Goal: Task Accomplishment & Management: Manage account settings

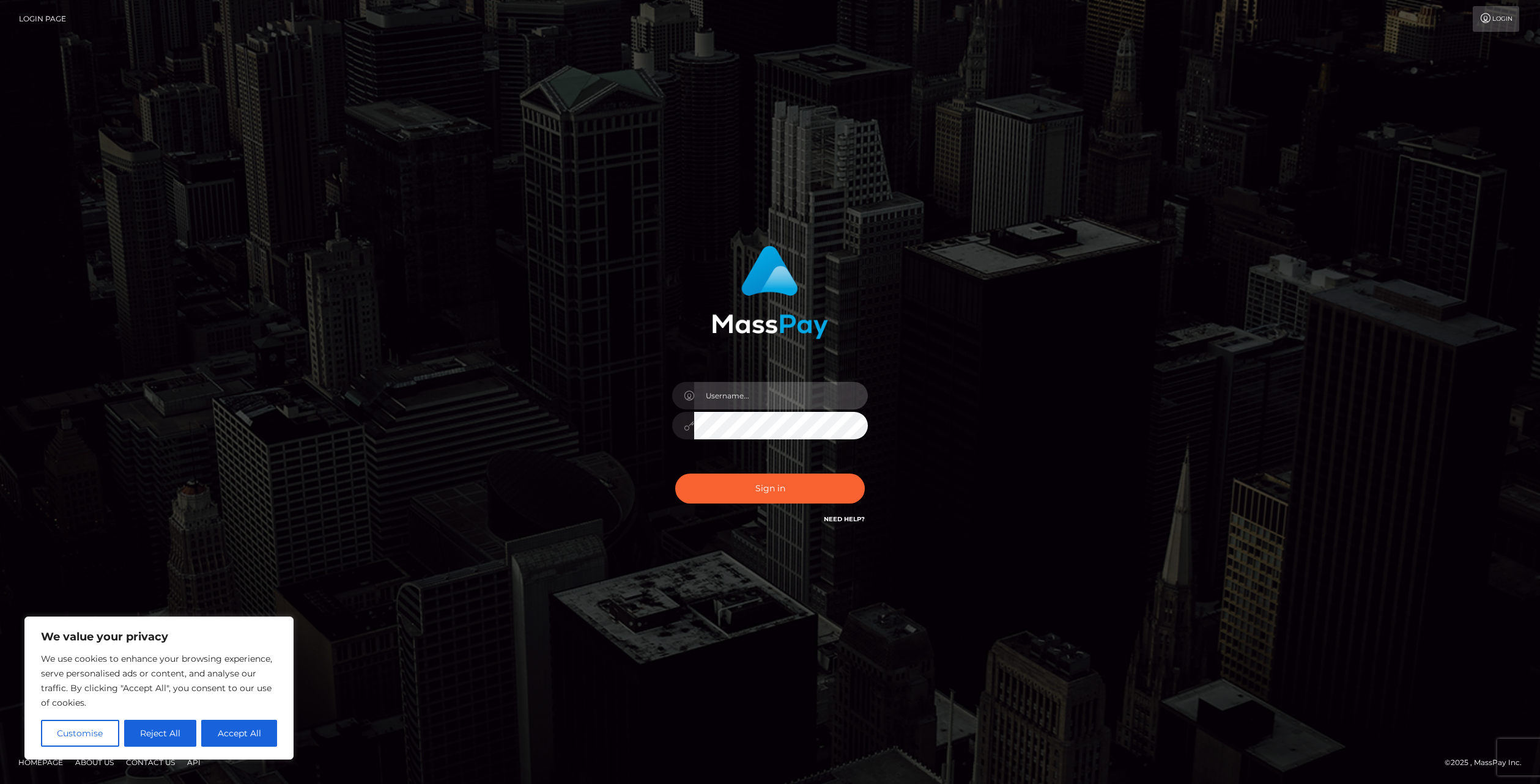
click at [724, 402] on input "text" at bounding box center [781, 396] width 174 height 28
click at [615, 582] on div "Sign in" at bounding box center [770, 392] width 1540 height 494
click at [146, 734] on button "Reject All" at bounding box center [160, 734] width 73 height 27
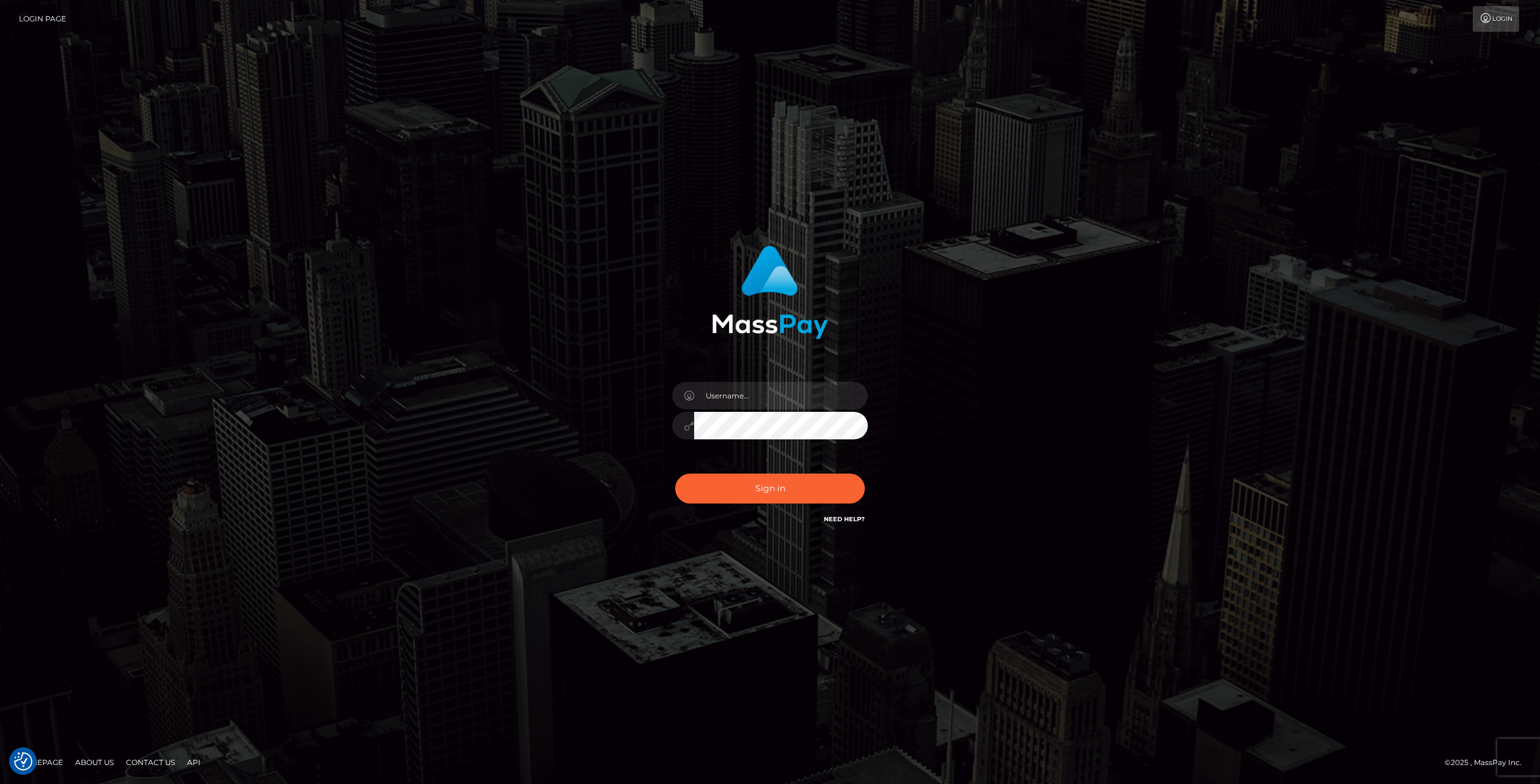
click at [296, 542] on div "Sign in" at bounding box center [770, 392] width 1540 height 494
click at [745, 392] on input "text" at bounding box center [781, 396] width 174 height 28
click at [1498, 22] on link "Login" at bounding box center [1496, 19] width 47 height 26
click at [737, 397] on input "text" at bounding box center [781, 396] width 174 height 28
click at [760, 385] on input "text" at bounding box center [781, 396] width 174 height 28
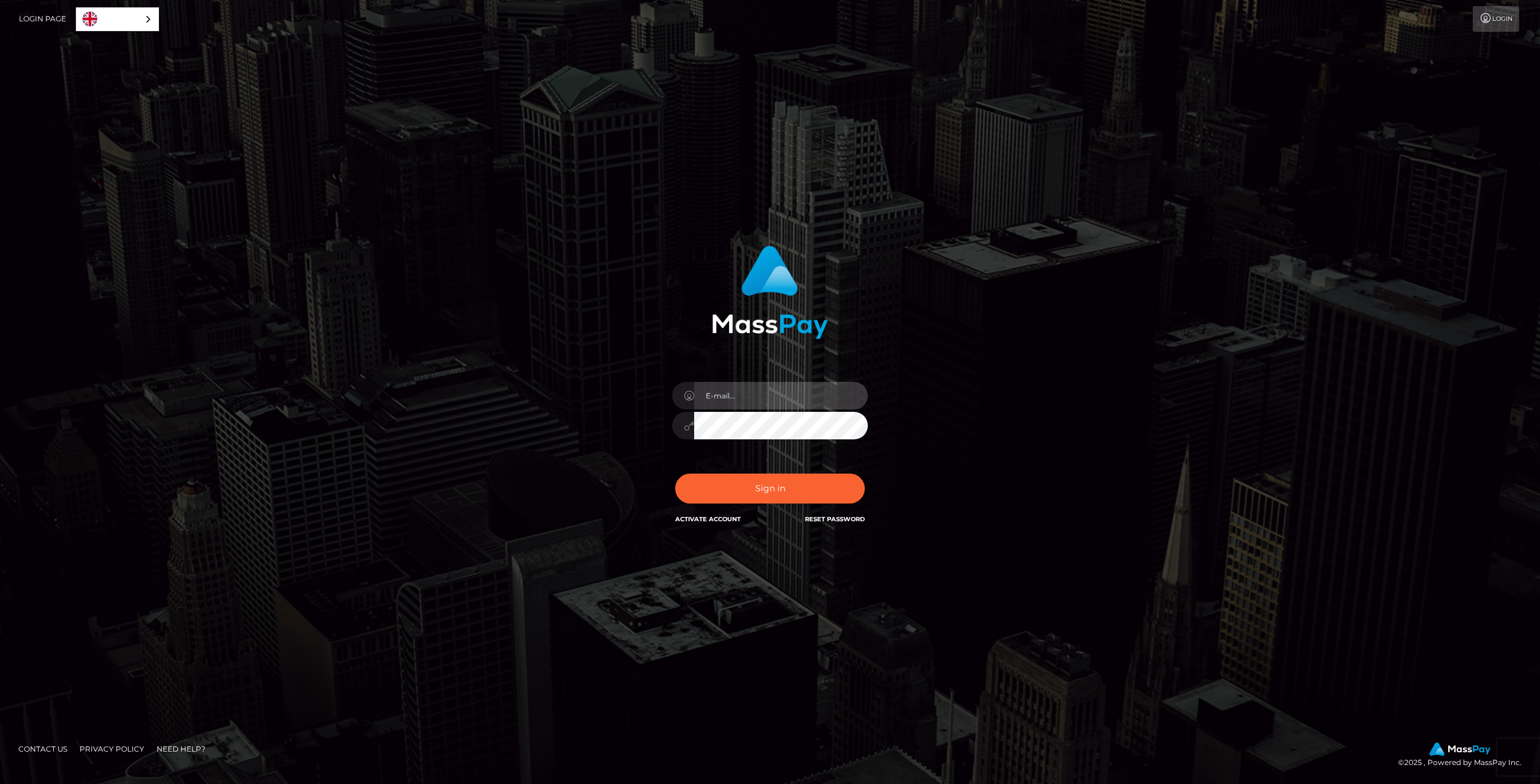
click at [723, 387] on input "email" at bounding box center [781, 396] width 174 height 28
click at [744, 404] on input "email" at bounding box center [781, 396] width 174 height 28
click at [732, 399] on input "email" at bounding box center [781, 396] width 174 height 28
click at [608, 412] on div "In order to protect your account, we're utilizing the help of a captcha service…" at bounding box center [770, 392] width 339 height 311
click at [716, 390] on input "email" at bounding box center [781, 396] width 174 height 28
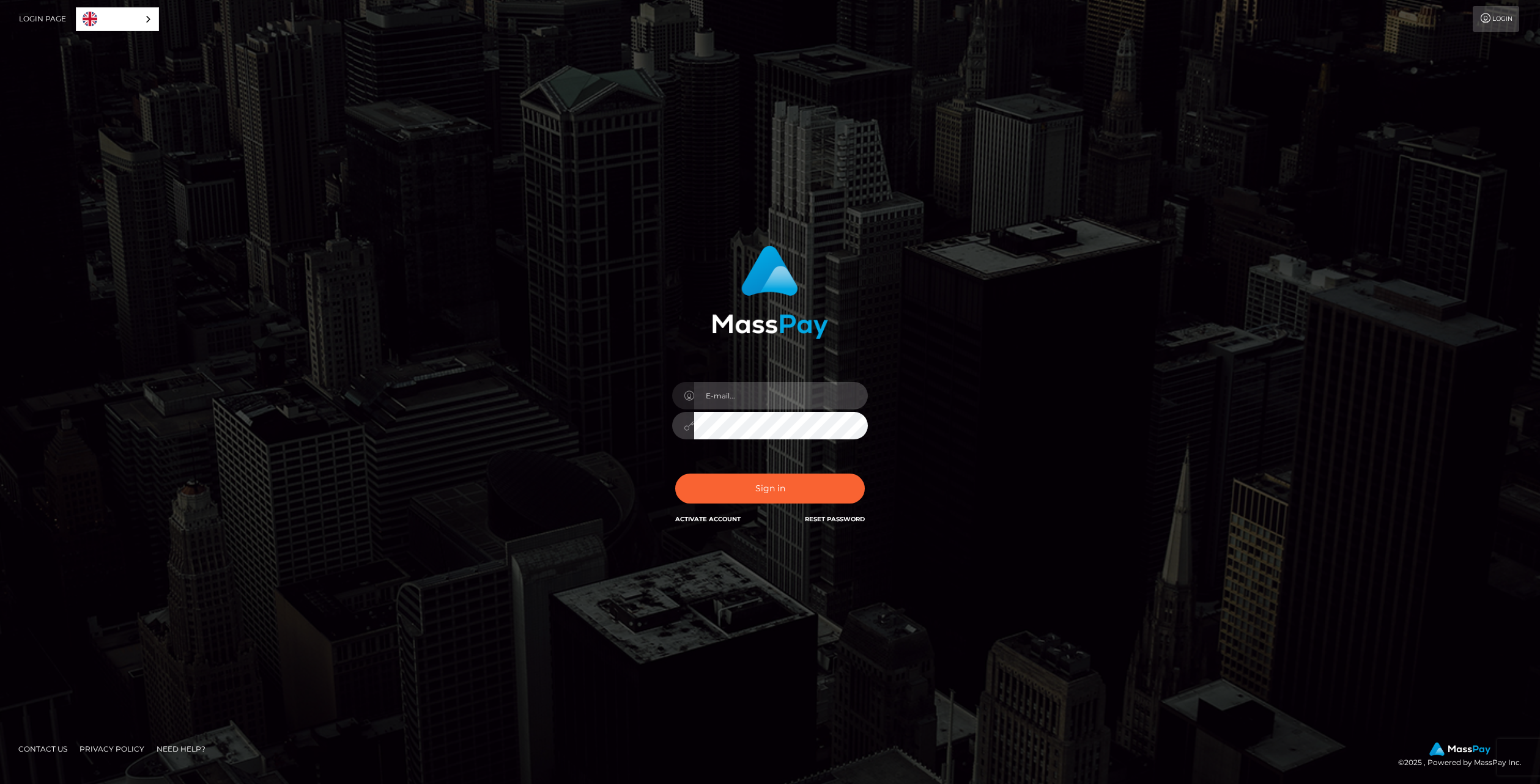
click at [722, 390] on input "email" at bounding box center [781, 396] width 174 height 28
click at [539, 346] on div "In order to protect your account, we're utilizing the help of a captcha service…" at bounding box center [770, 392] width 698 height 311
click at [129, 45] on div "In order to protect your account, we're utilizing the help of a captcha service…" at bounding box center [770, 392] width 1540 height 784
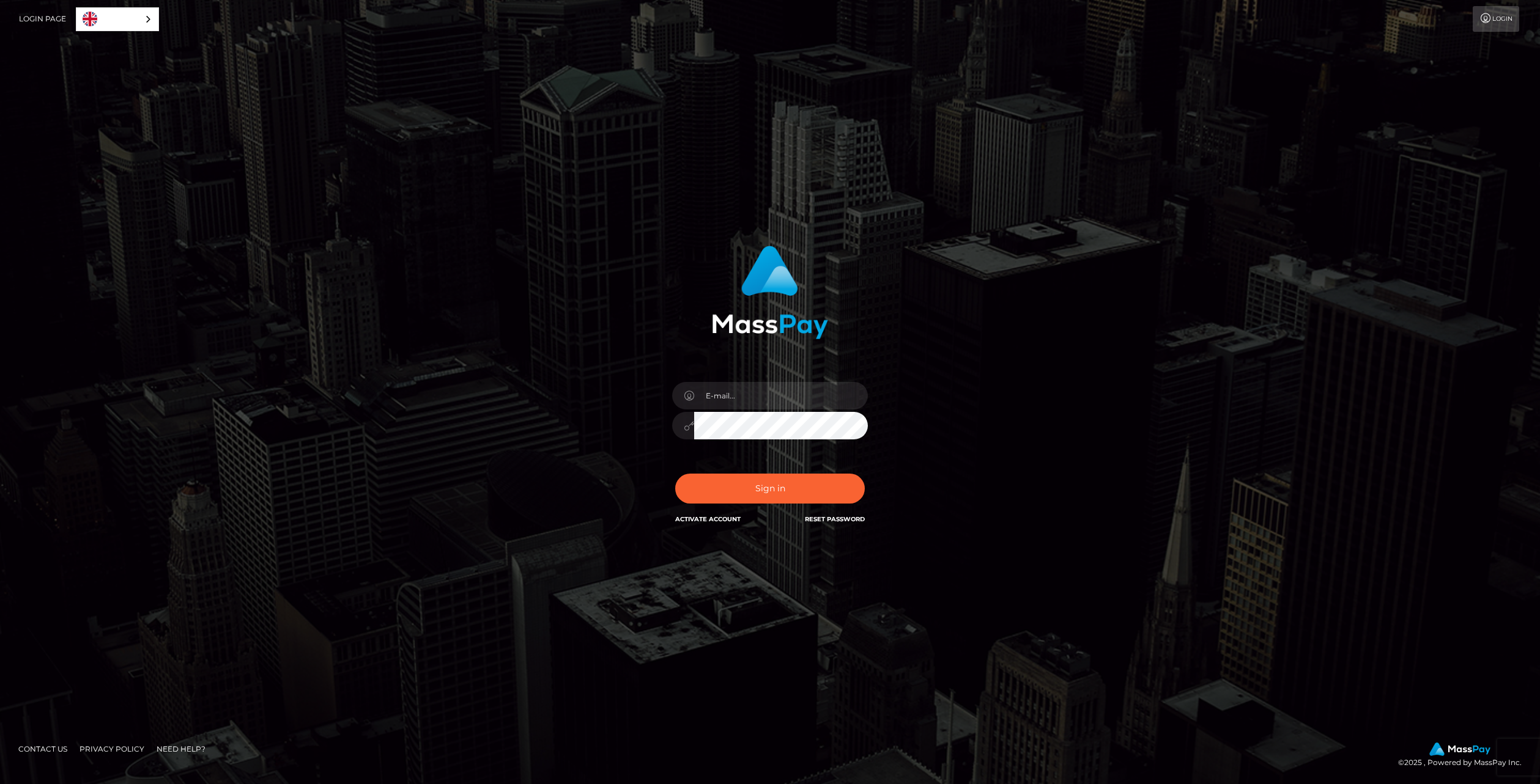
click at [53, 15] on link "Login Page" at bounding box center [42, 19] width 47 height 26
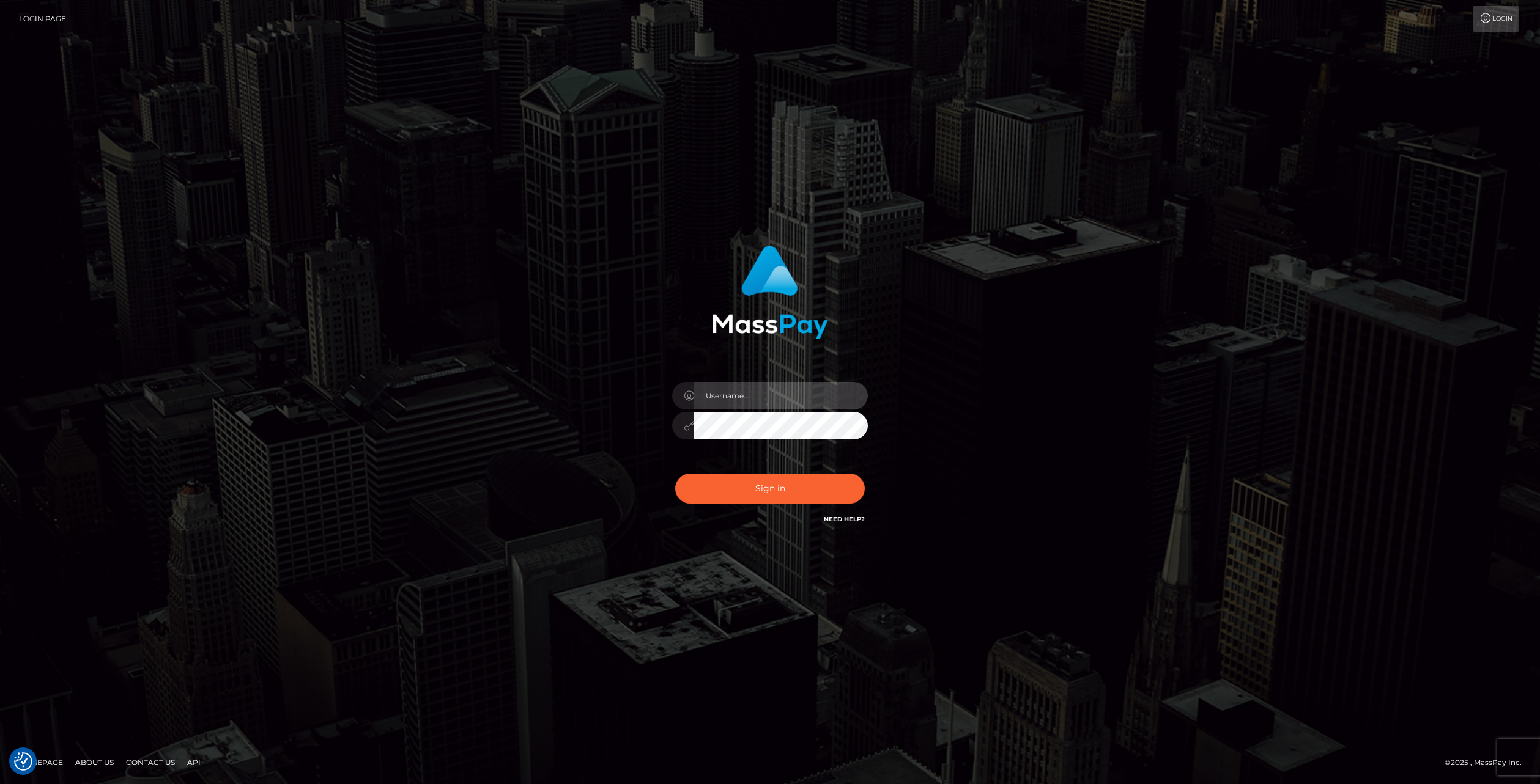
click at [717, 397] on input "text" at bounding box center [781, 396] width 174 height 28
click at [754, 404] on input "text" at bounding box center [781, 396] width 174 height 28
click at [692, 385] on div at bounding box center [683, 396] width 22 height 28
click at [739, 403] on input "text" at bounding box center [781, 396] width 174 height 28
type input "SolsticeTheEspeon@gmail.com"
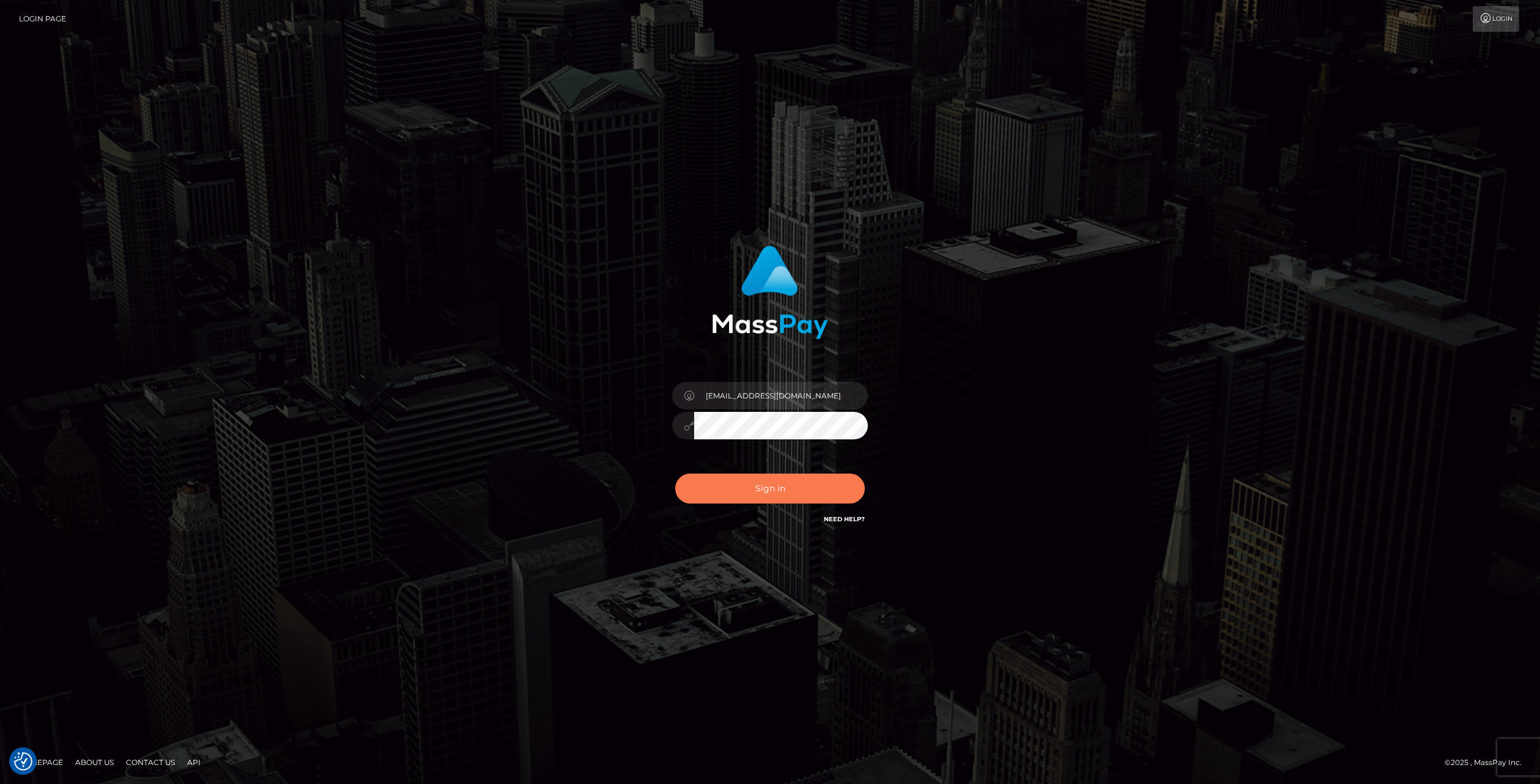
click at [721, 497] on button "Sign in" at bounding box center [770, 489] width 190 height 30
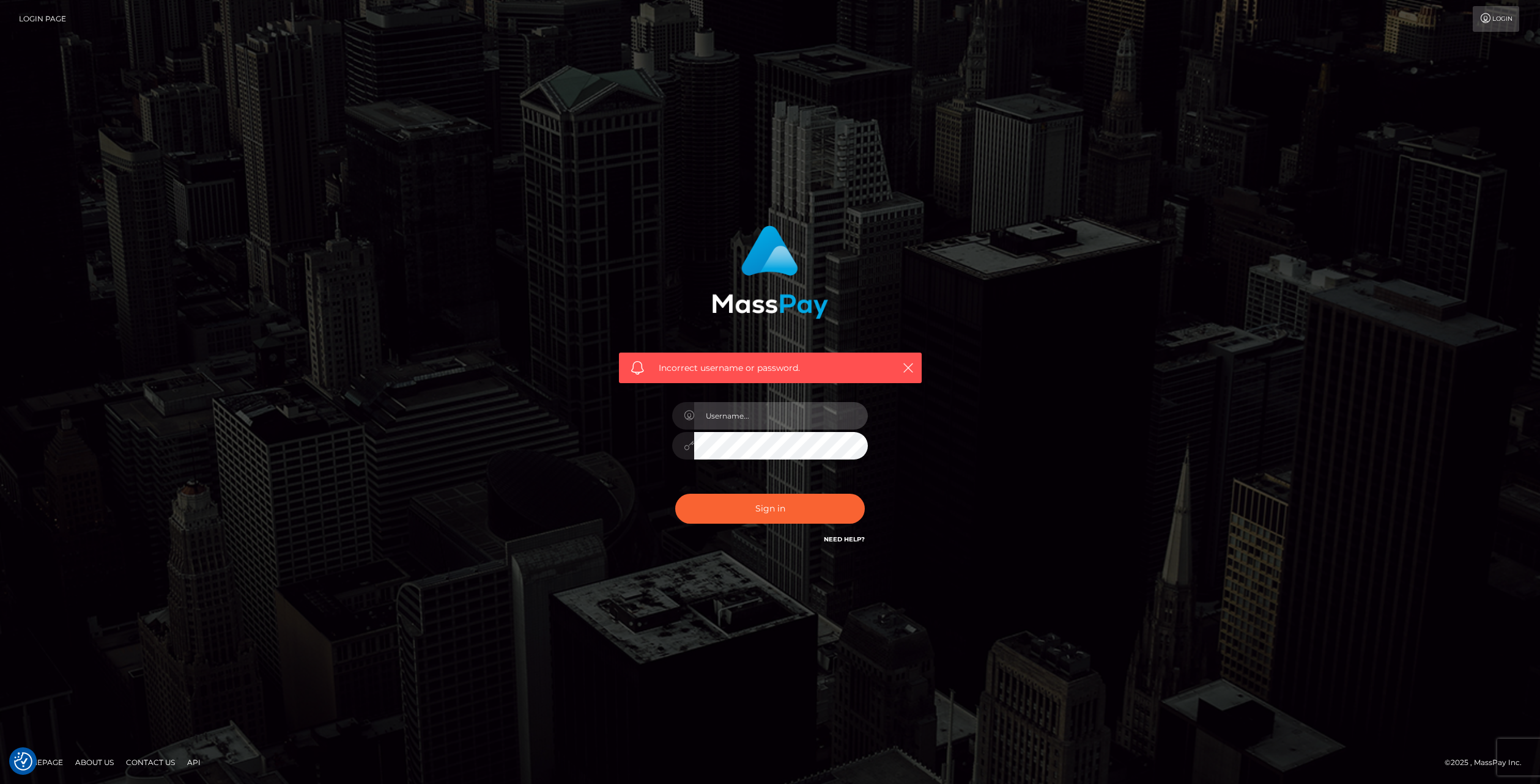
click at [748, 428] on input "text" at bounding box center [781, 416] width 174 height 28
click at [490, 410] on div "Incorrect username or password." at bounding box center [770, 392] width 698 height 352
click at [639, 490] on div "Incorrect username or password." at bounding box center [770, 386] width 321 height 339
click at [849, 535] on link "Need Help?" at bounding box center [844, 539] width 41 height 8
